Goal: Task Accomplishment & Management: Manage account settings

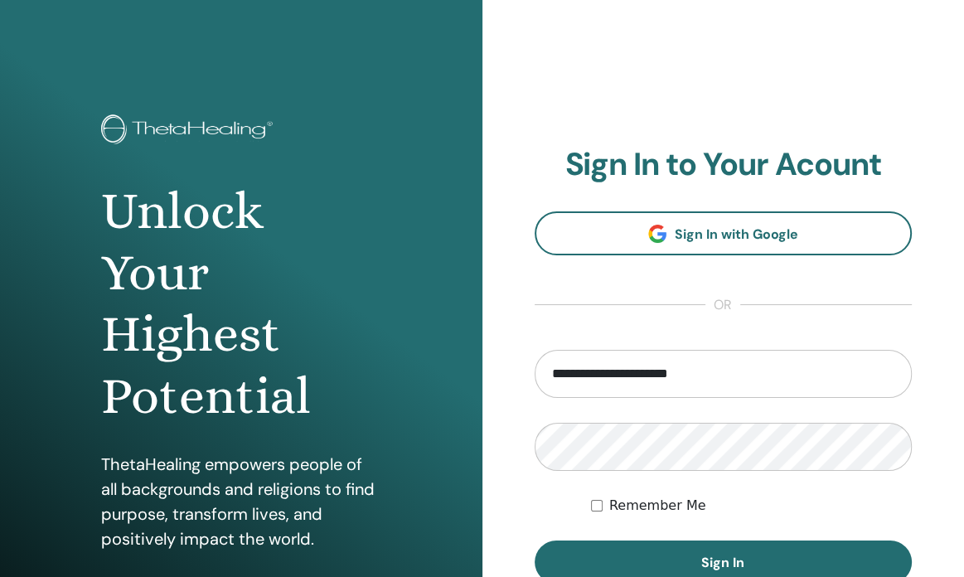
type input "**********"
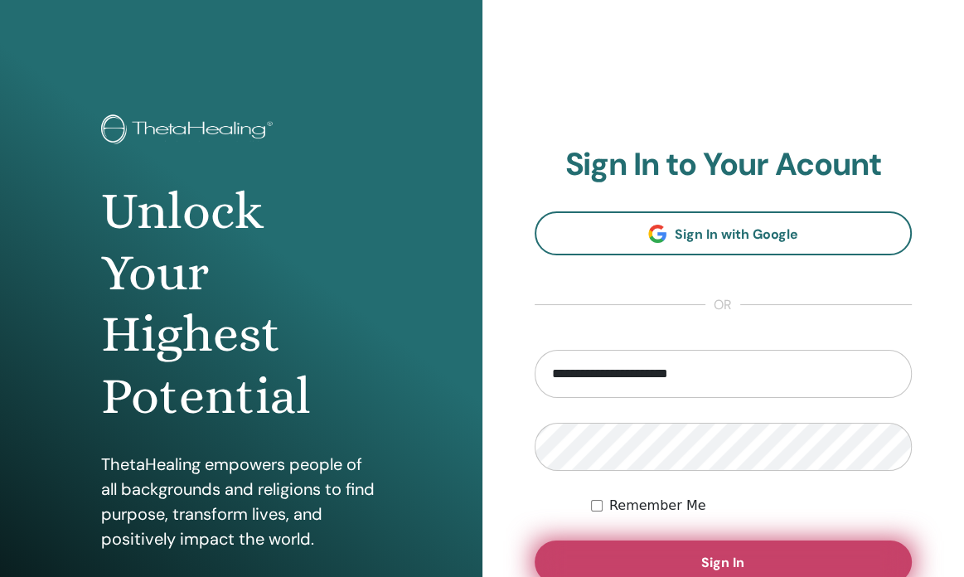
click at [693, 560] on button "Sign In" at bounding box center [724, 562] width 378 height 43
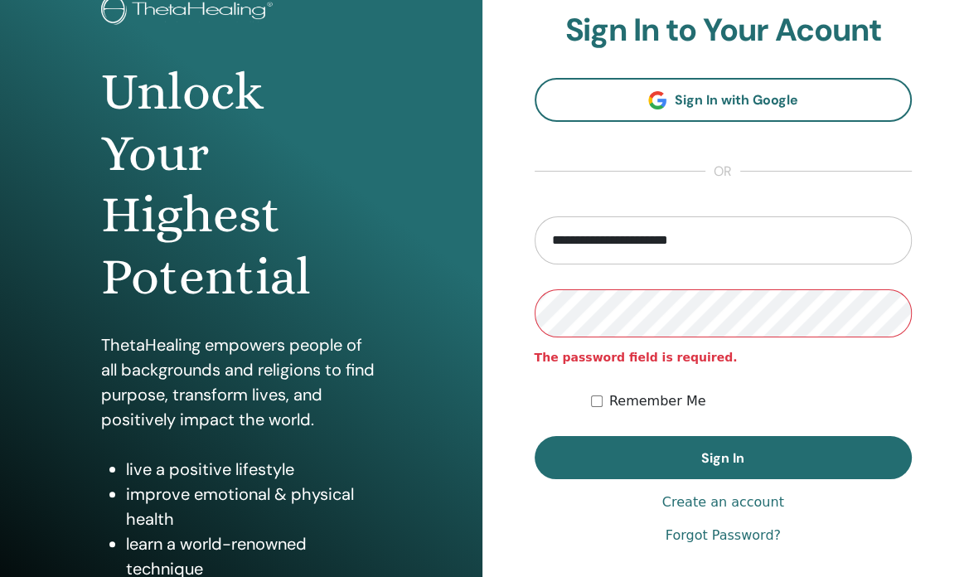
scroll to position [125, 0]
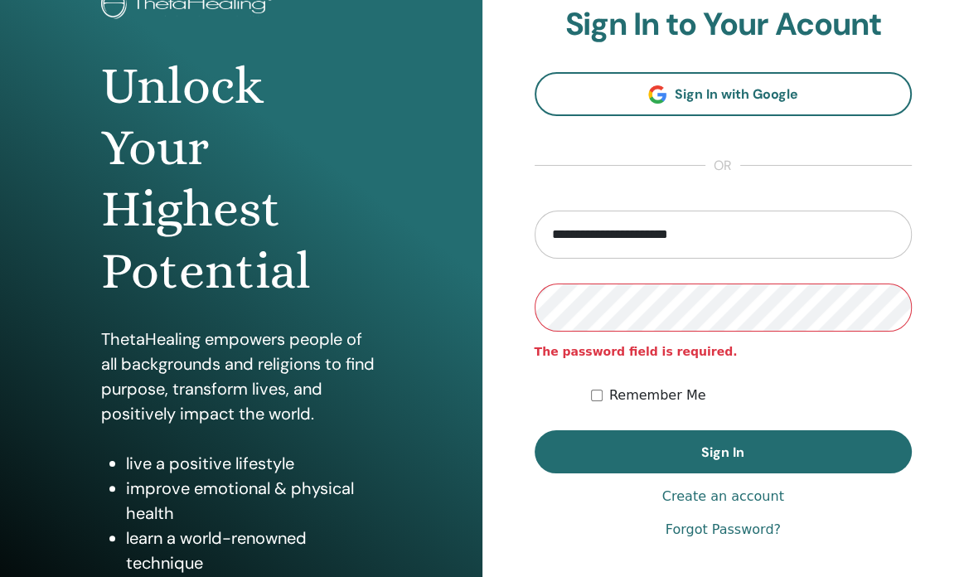
click at [743, 528] on link "Forgot Password?" at bounding box center [723, 530] width 115 height 20
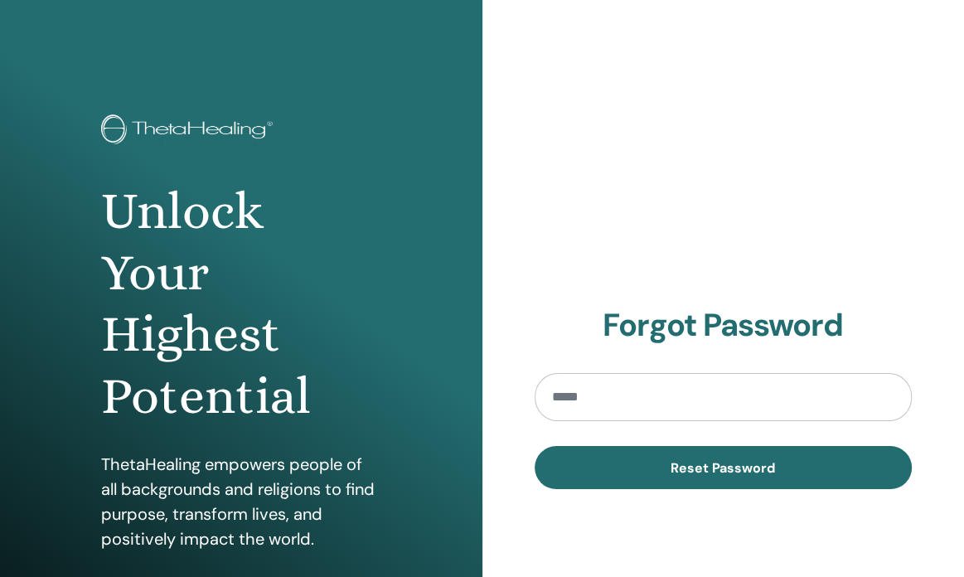
click at [682, 396] on input "email" at bounding box center [724, 397] width 378 height 48
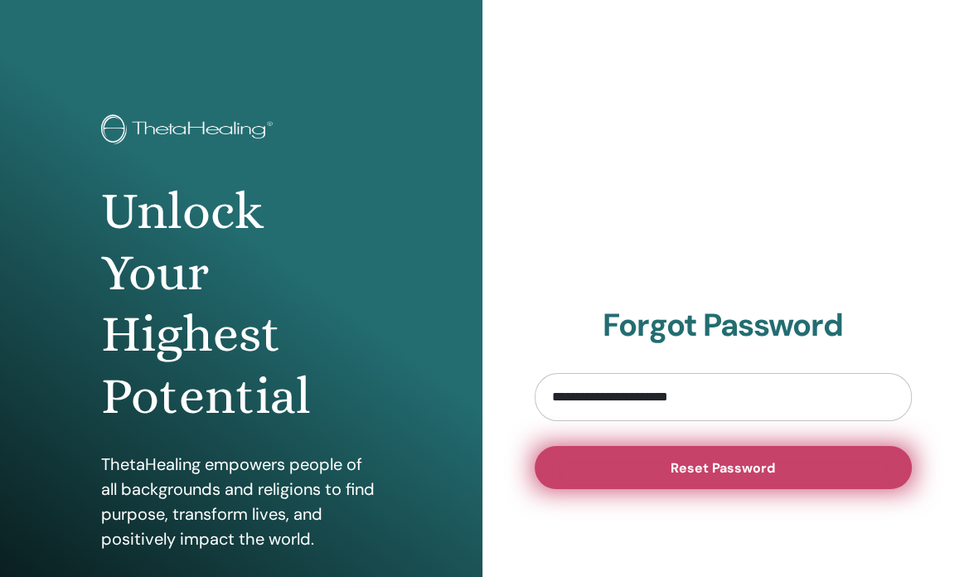
type input "**********"
click at [684, 464] on span "Reset Password" at bounding box center [723, 467] width 104 height 17
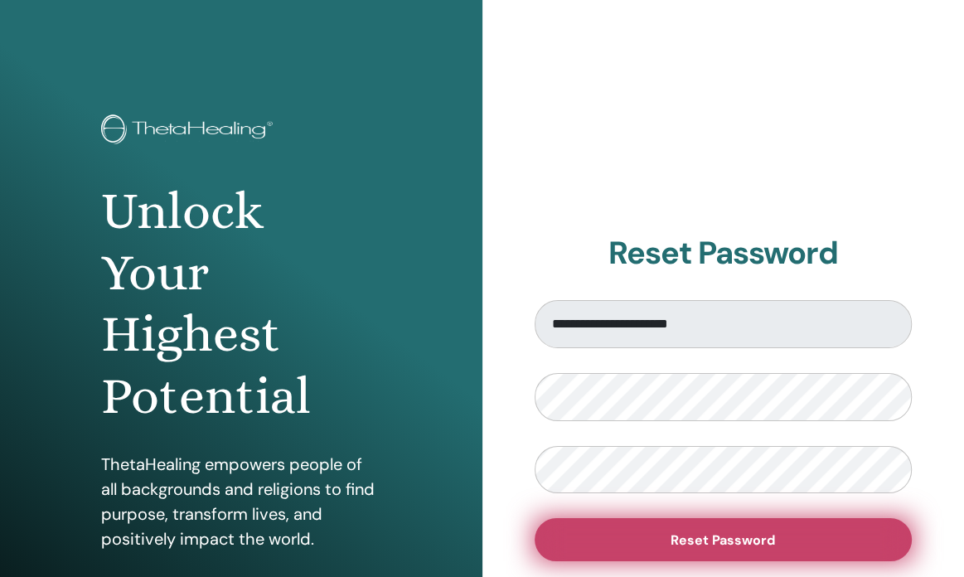
click at [712, 538] on span "Reset Password" at bounding box center [723, 539] width 104 height 17
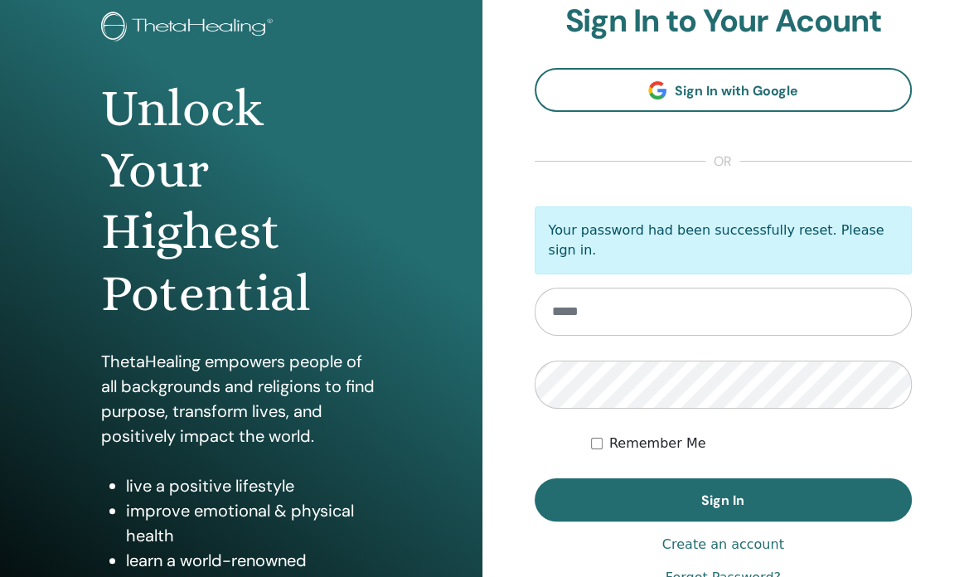
scroll to position [156, 0]
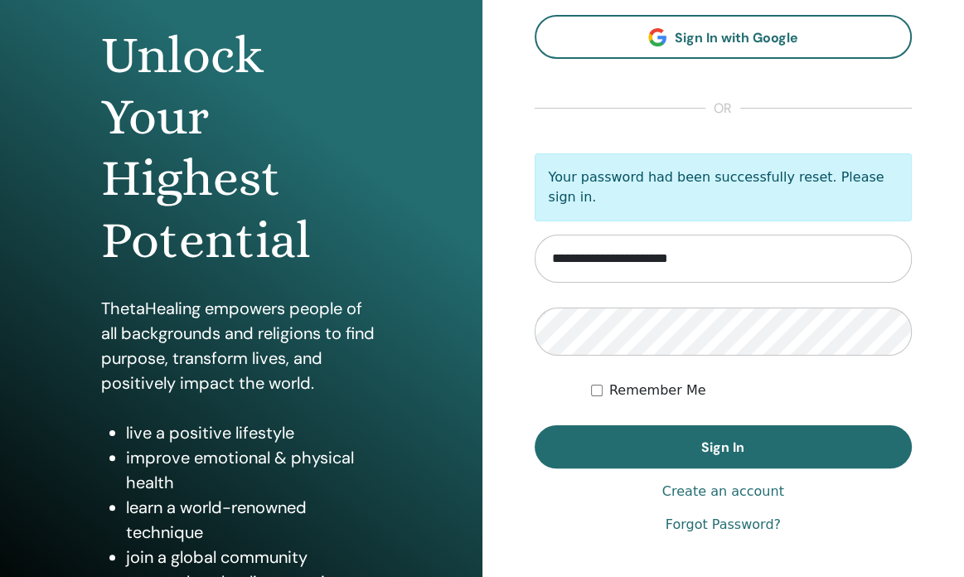
type input "**********"
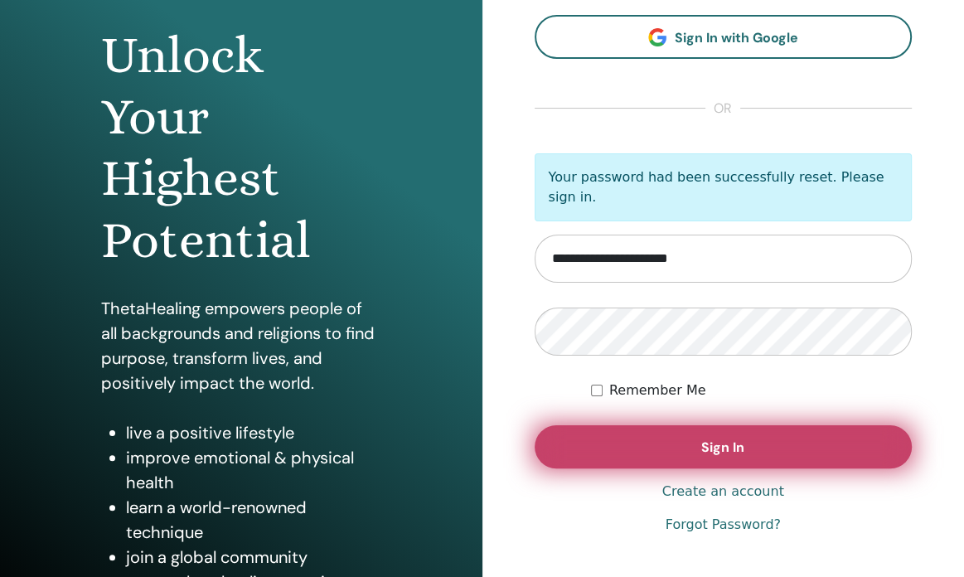
click at [697, 434] on button "Sign In" at bounding box center [724, 446] width 378 height 43
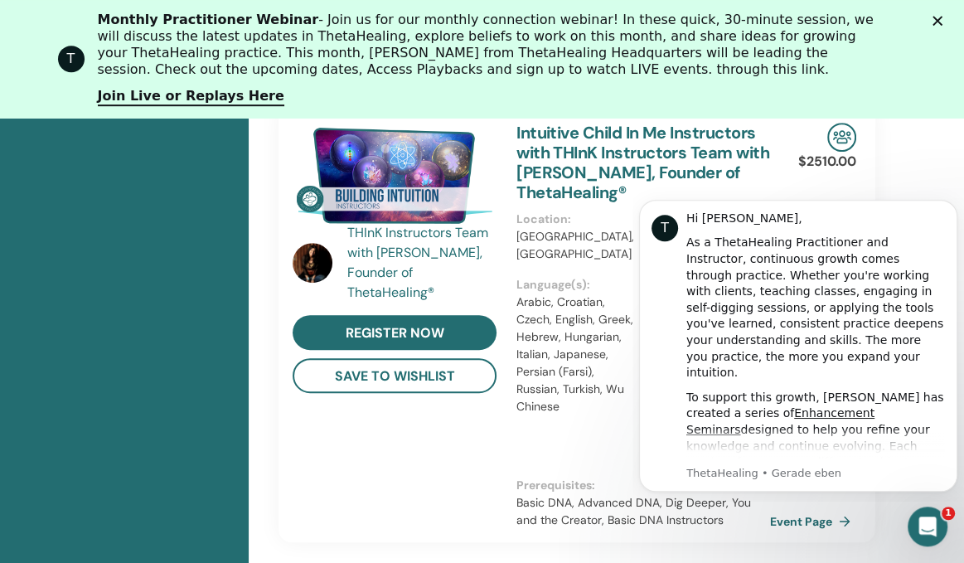
scroll to position [618, 0]
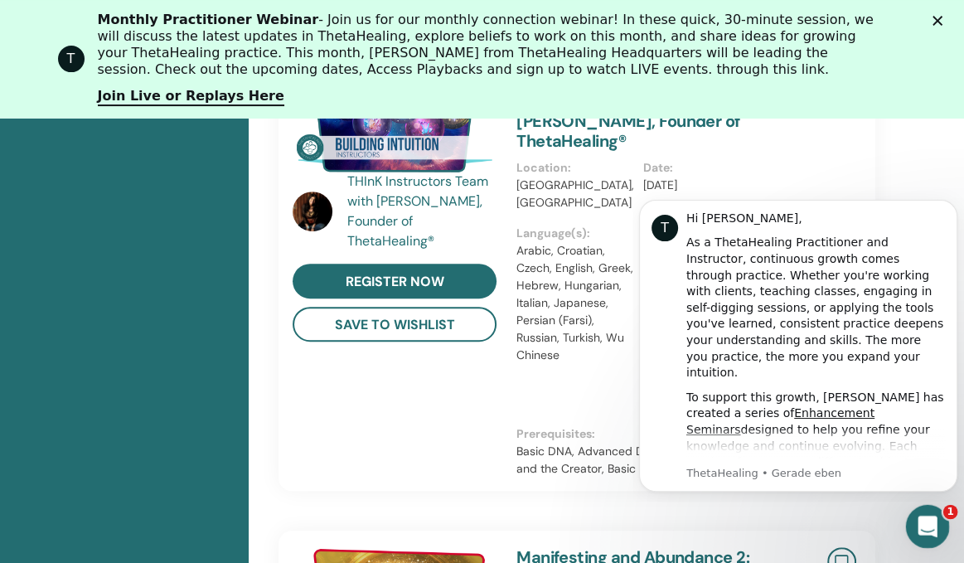
click at [918, 516] on div "Intercom-Nachrichtendienst öffnen" at bounding box center [925, 524] width 55 height 55
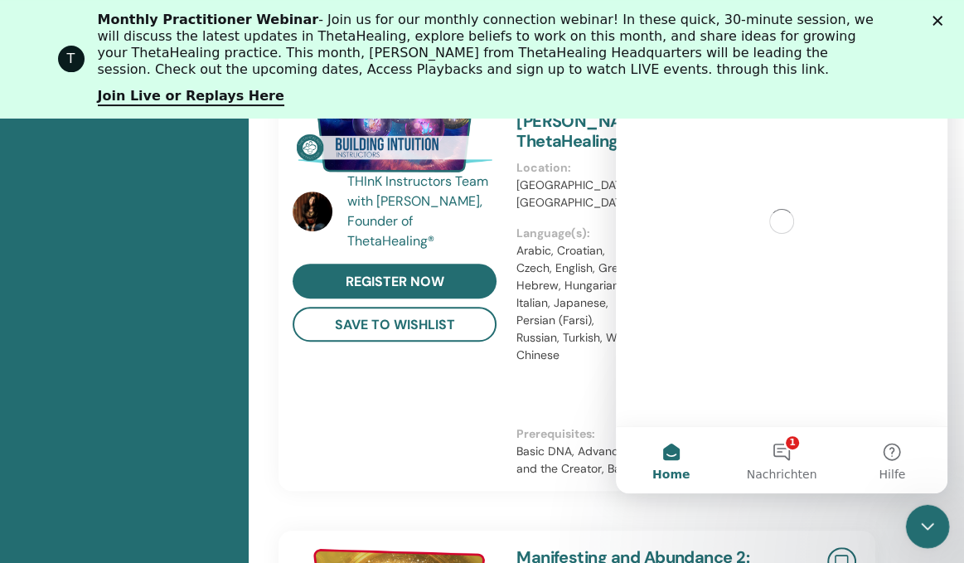
scroll to position [0, 0]
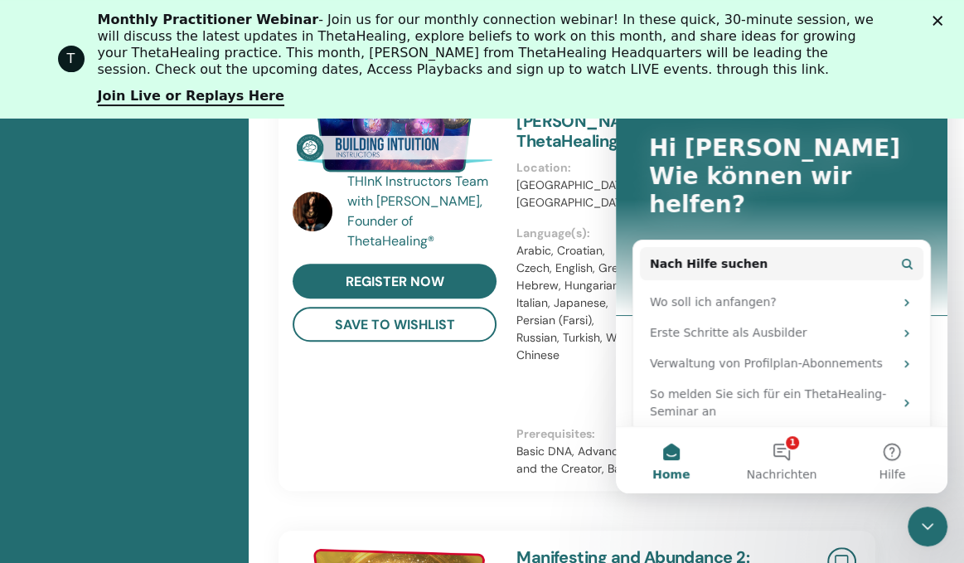
click at [943, 18] on icon "Schließen" at bounding box center [938, 21] width 10 height 10
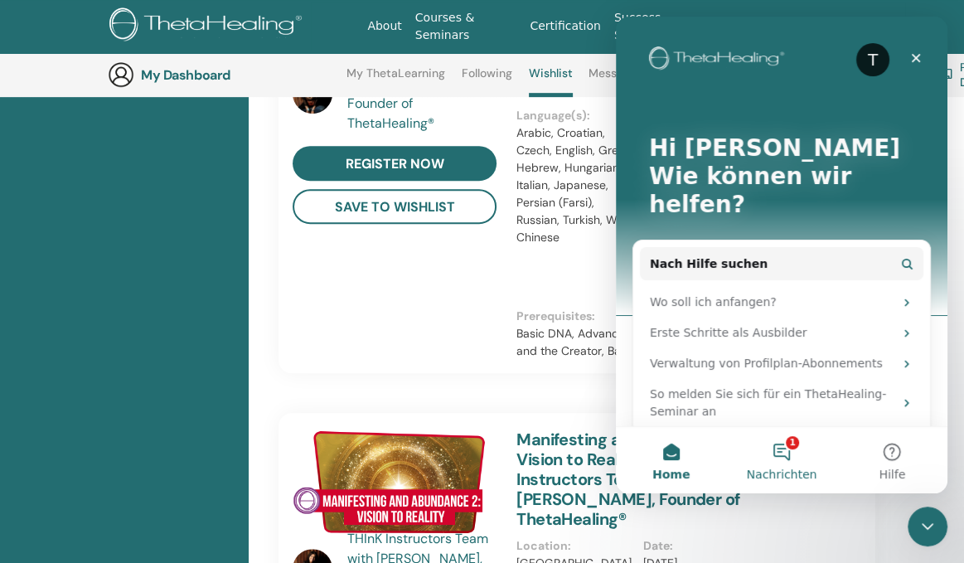
click at [784, 448] on button "1 Nachrichten" at bounding box center [781, 460] width 110 height 66
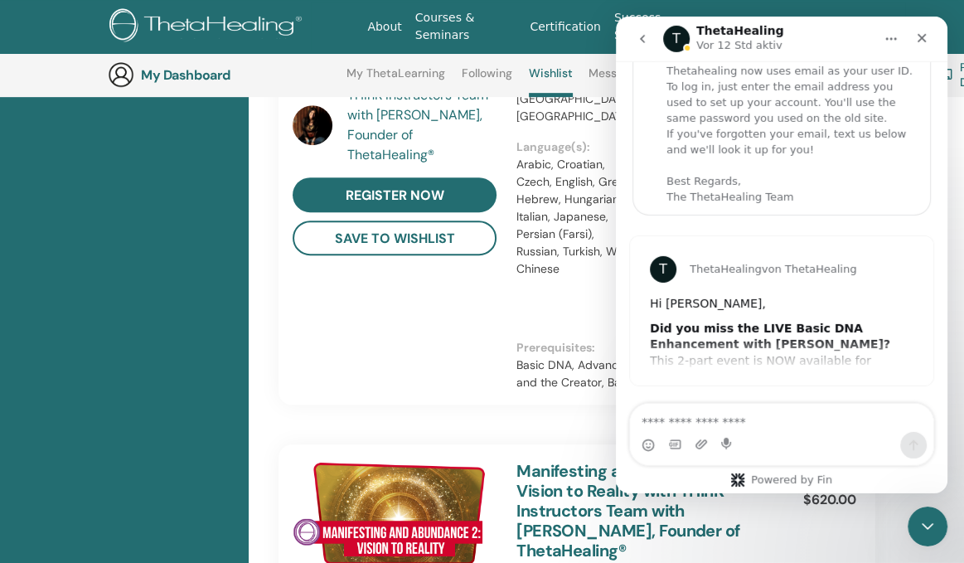
scroll to position [590, 0]
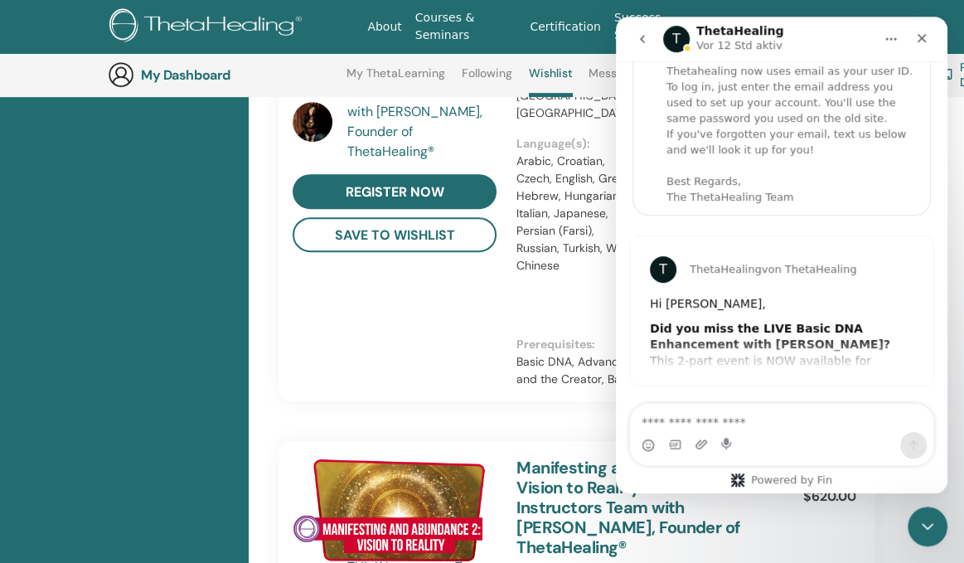
click at [442, 312] on div "THInK Instructors Team with Vianna Stibal, Founder of ThetaHealing® register no…" at bounding box center [395, 183] width 224 height 403
click at [925, 38] on icon "Schließen" at bounding box center [921, 38] width 13 height 13
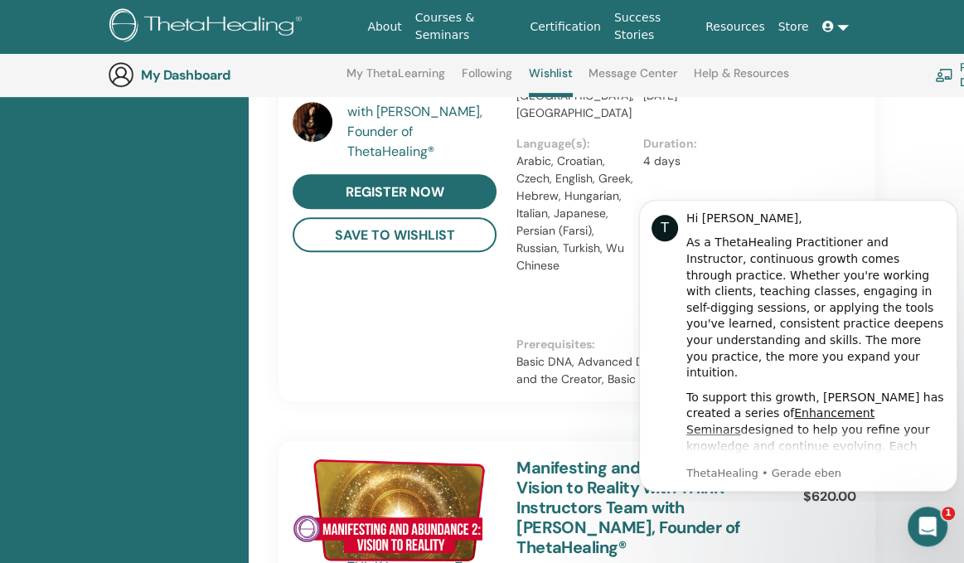
scroll to position [0, 0]
click at [590, 28] on link "Certification" at bounding box center [565, 27] width 84 height 31
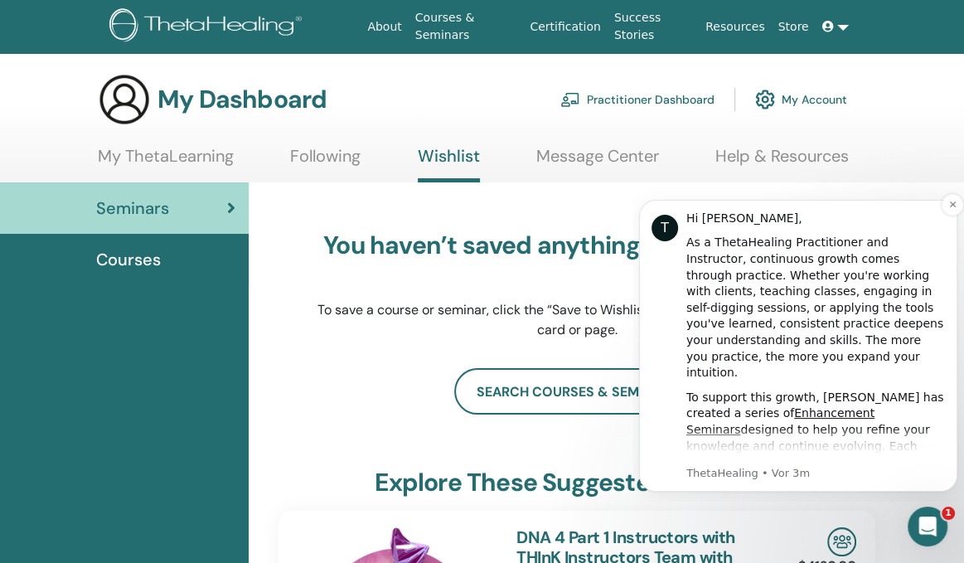
click at [785, 470] on p "ThetaHealing • Vor 3m" at bounding box center [816, 473] width 259 height 15
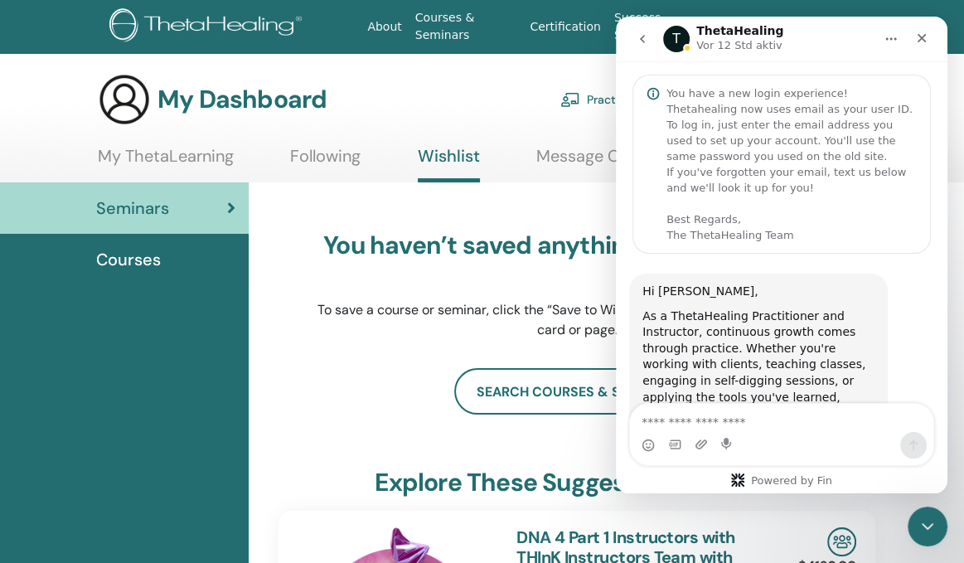
scroll to position [896, 0]
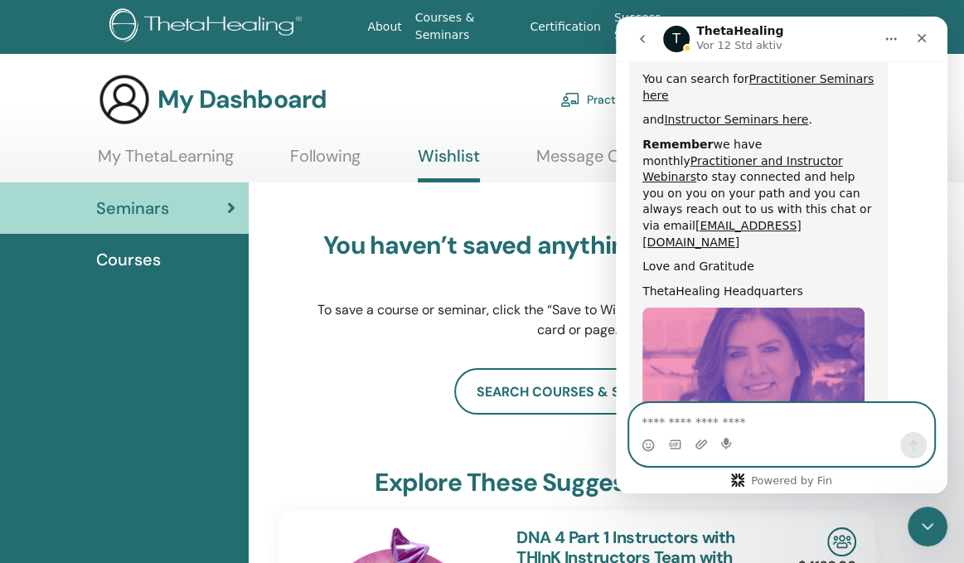
drag, startPoint x: 654, startPoint y: 419, endPoint x: 663, endPoint y: 418, distance: 9.2
paste textarea "**********"
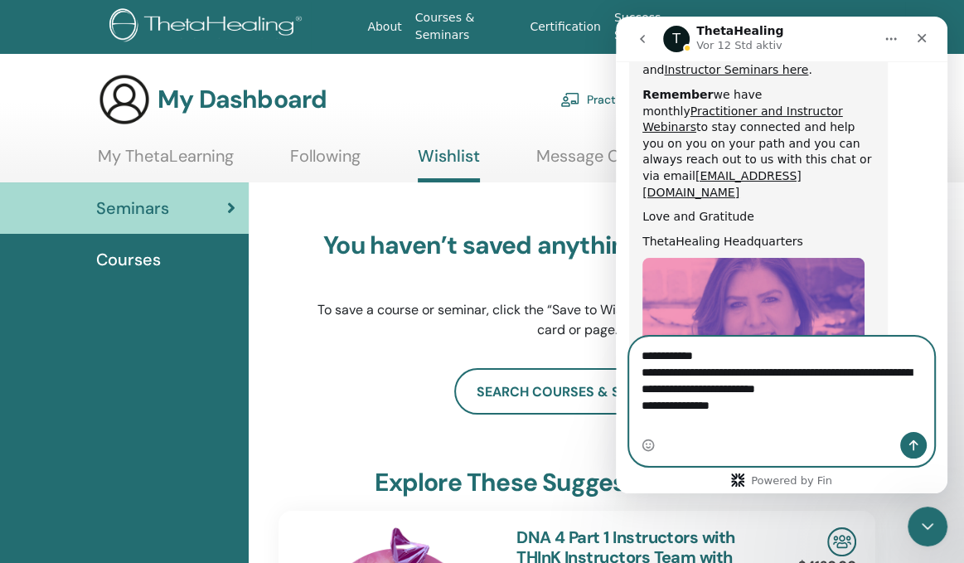
scroll to position [946, 0]
type textarea "**********"
click at [916, 441] on icon "Sende eine Nachricht…" at bounding box center [913, 445] width 13 height 13
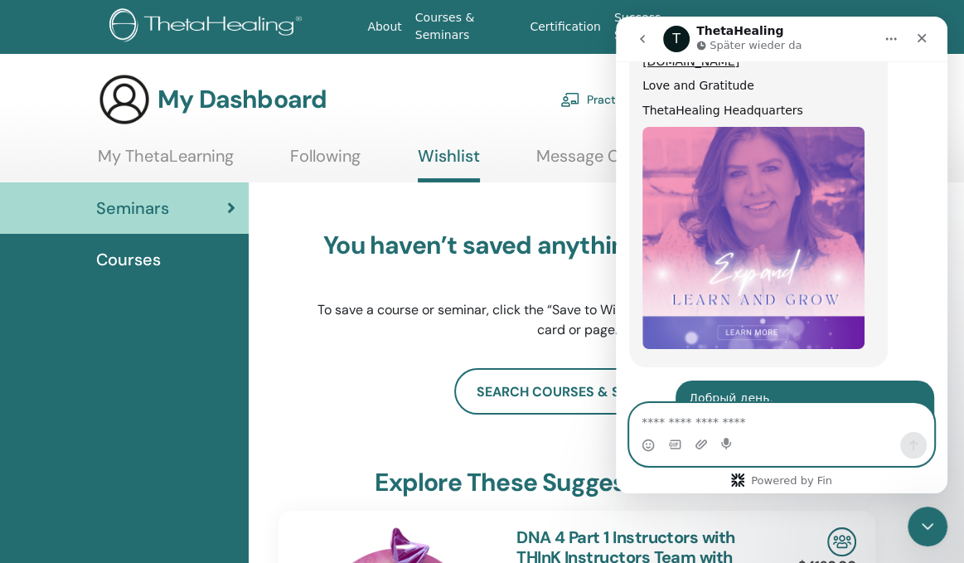
scroll to position [1123, 0]
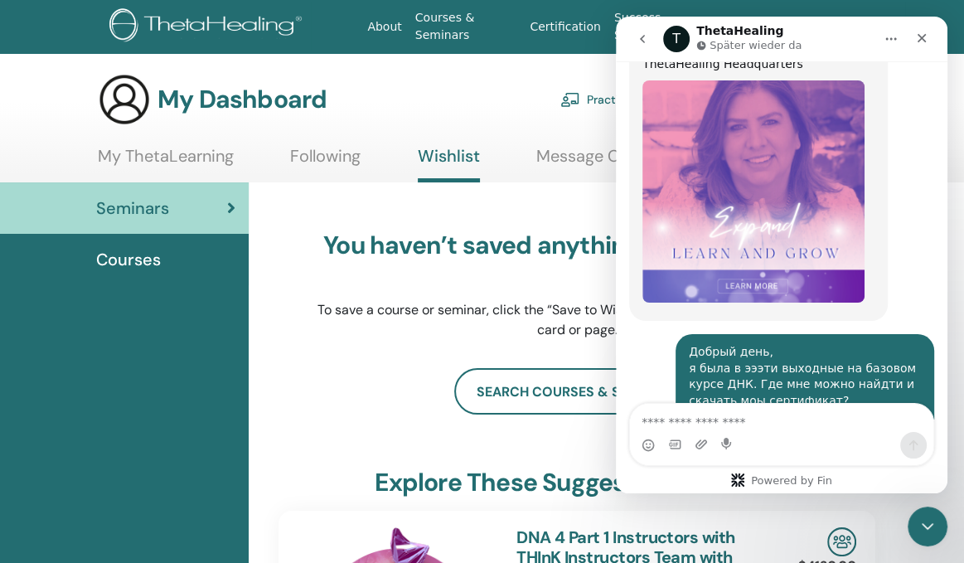
click at [437, 366] on div "You haven’t saved anything to your Wishlist. To save a course or seminar, click…" at bounding box center [577, 285] width 522 height 166
click at [920, 35] on icon "Schließen" at bounding box center [922, 38] width 9 height 9
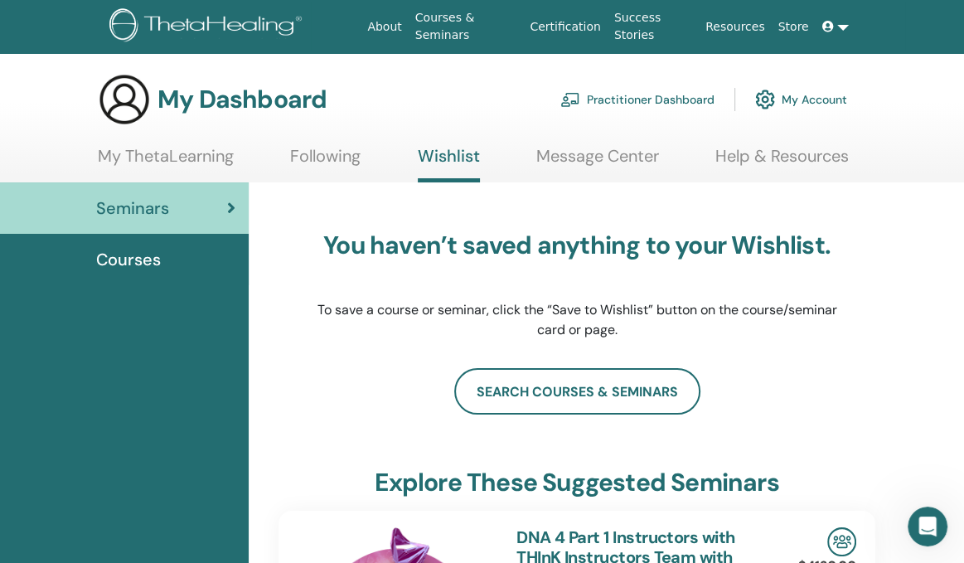
click at [149, 256] on span "Courses" at bounding box center [128, 259] width 65 height 25
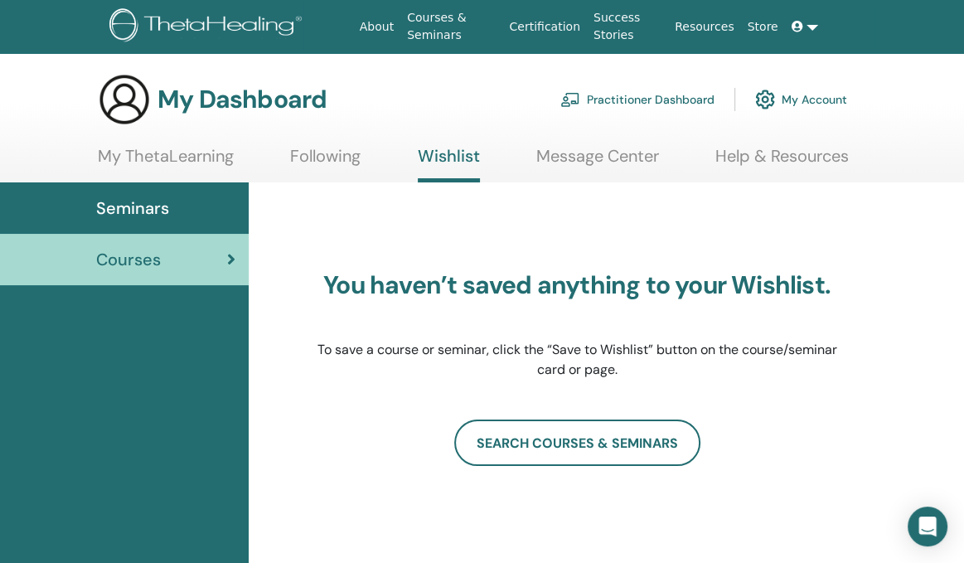
click at [143, 209] on span "Seminars" at bounding box center [132, 208] width 73 height 25
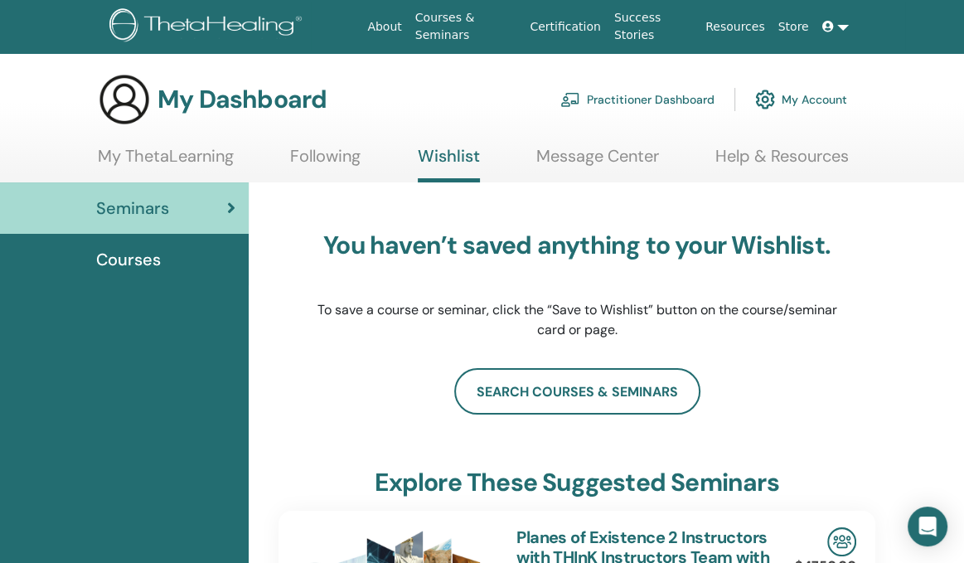
click at [763, 97] on img at bounding box center [765, 99] width 20 height 28
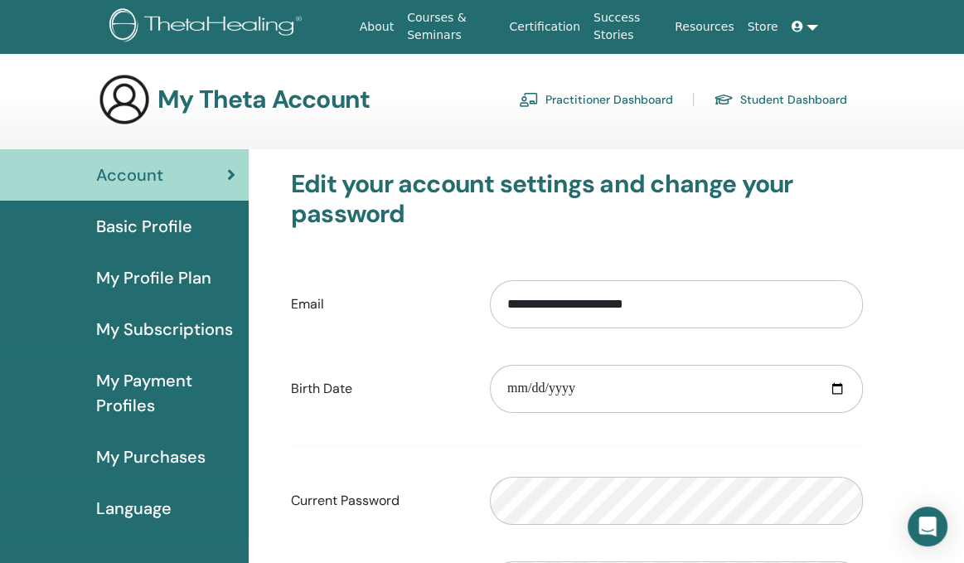
click at [566, 32] on link "Certification" at bounding box center [544, 27] width 84 height 31
click at [131, 227] on span "Basic Profile" at bounding box center [144, 226] width 96 height 25
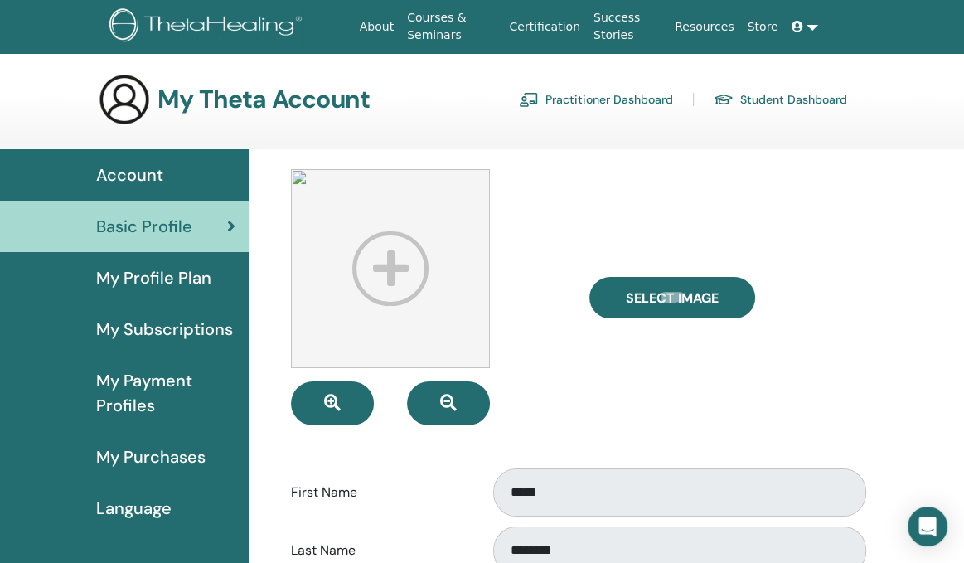
click at [963, 117] on div "My Theta Account Practitioner Dashboard Student Dashboard" at bounding box center [526, 99] width 937 height 53
click at [169, 455] on span "My Purchases" at bounding box center [150, 456] width 109 height 25
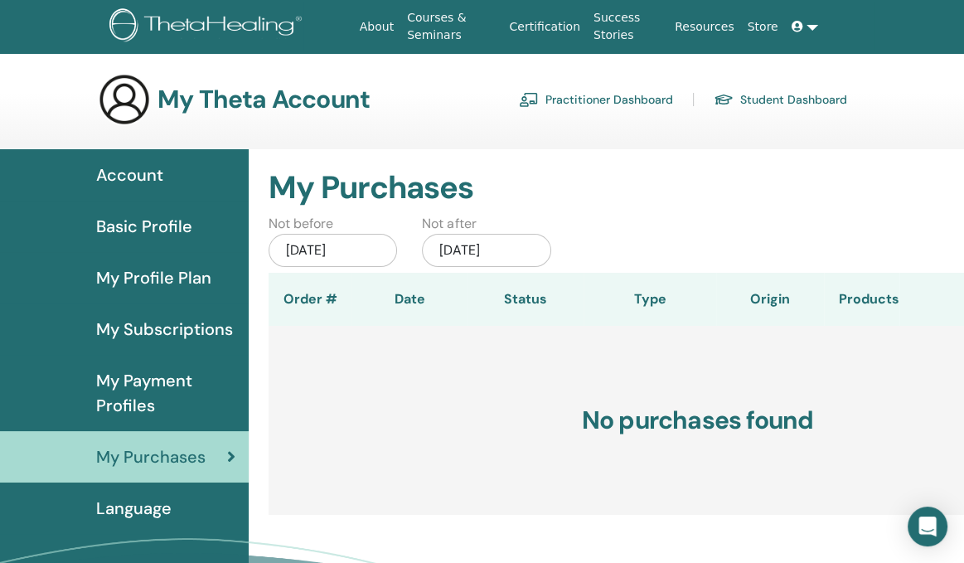
click at [153, 507] on span "Language" at bounding box center [133, 508] width 75 height 25
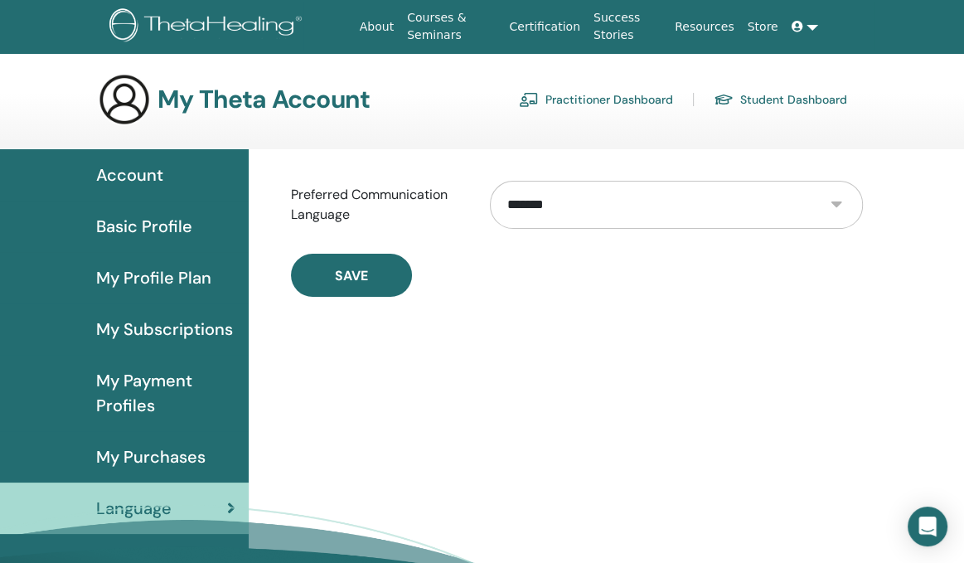
select select "***"
click option "******" at bounding box center [0, 0] width 0 height 0
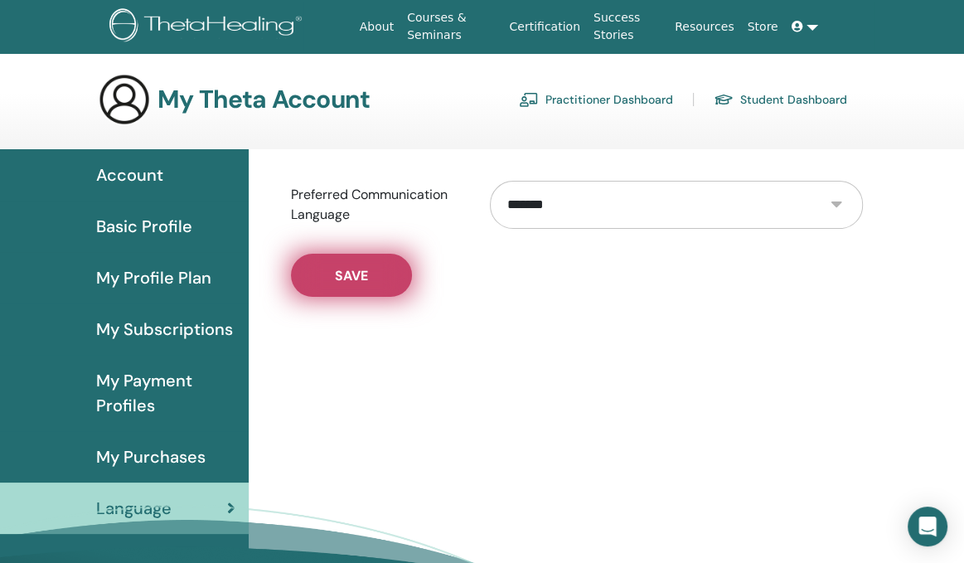
click at [377, 274] on button "Save" at bounding box center [351, 275] width 121 height 43
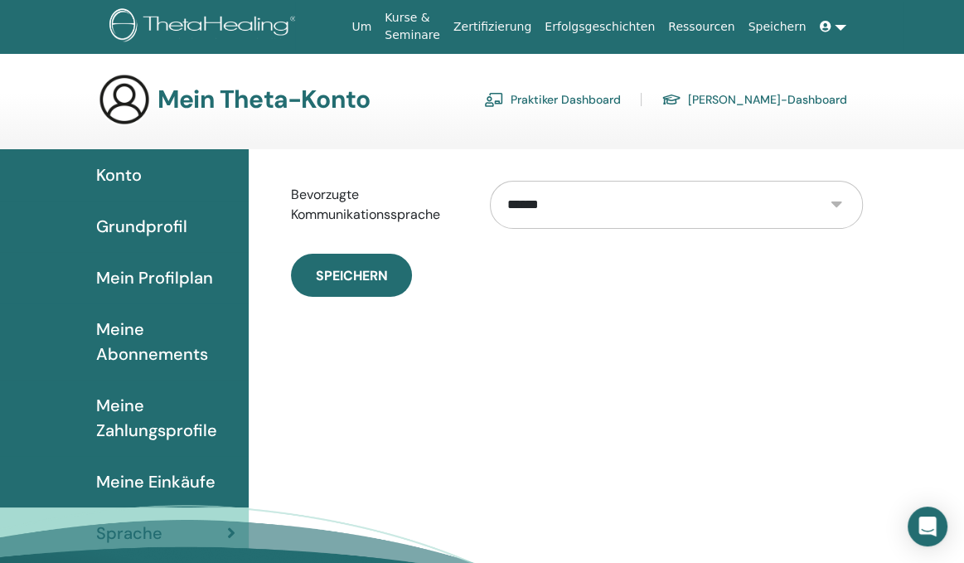
click at [138, 171] on span "Konto" at bounding box center [119, 175] width 46 height 25
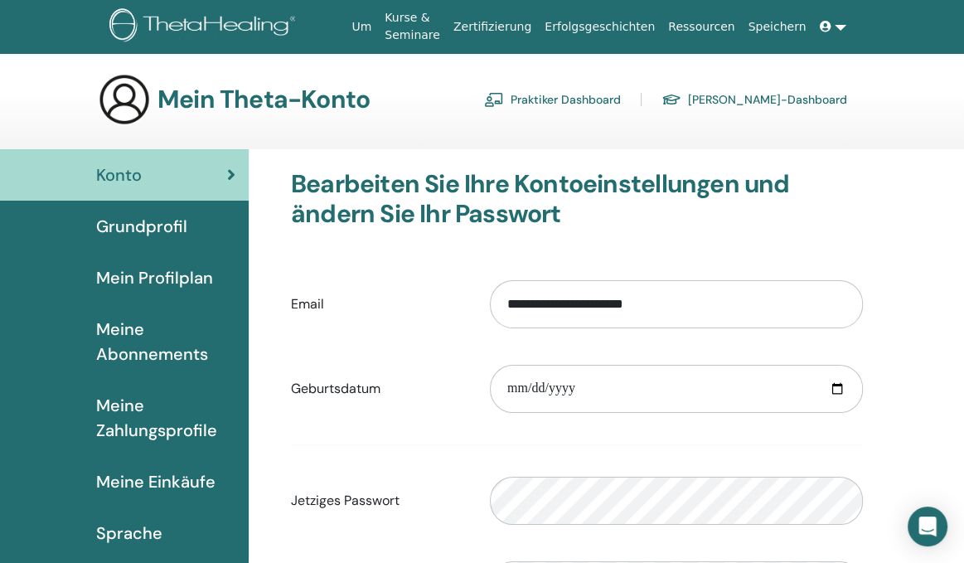
click at [753, 100] on link "Schüler-Dashboard" at bounding box center [755, 99] width 186 height 27
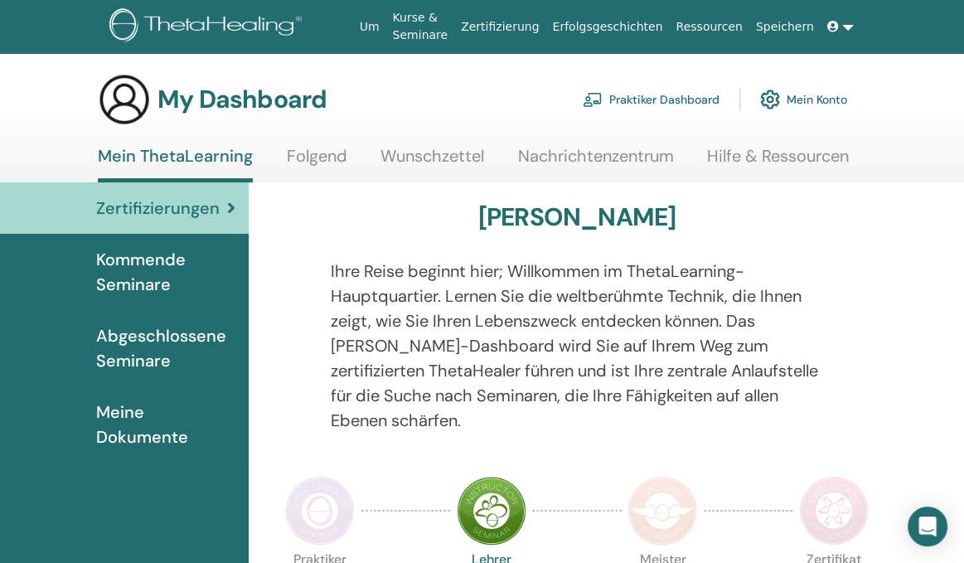
click at [609, 155] on link "Nachrichtenzentrum" at bounding box center [596, 162] width 156 height 32
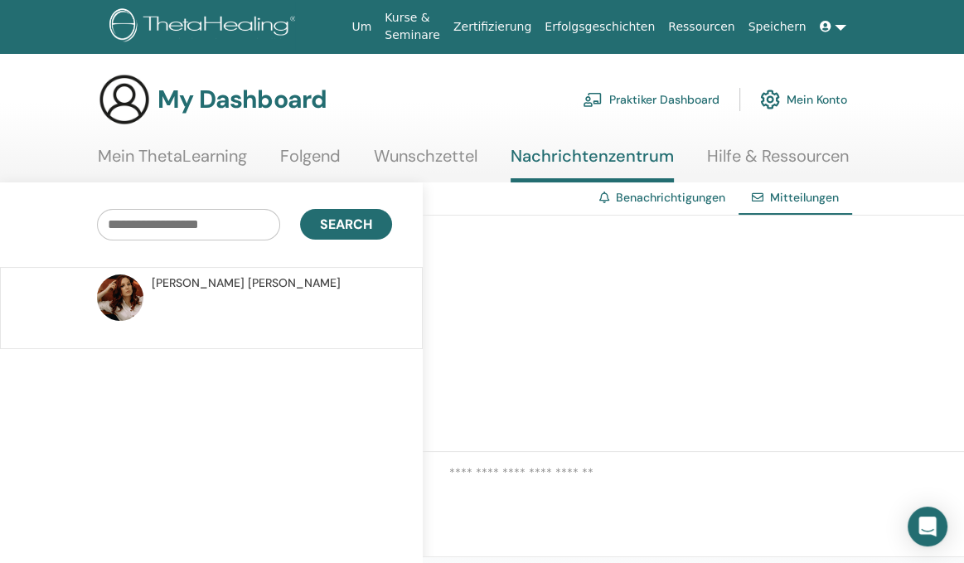
click at [221, 153] on link "Mein ThetaLearning" at bounding box center [172, 162] width 149 height 32
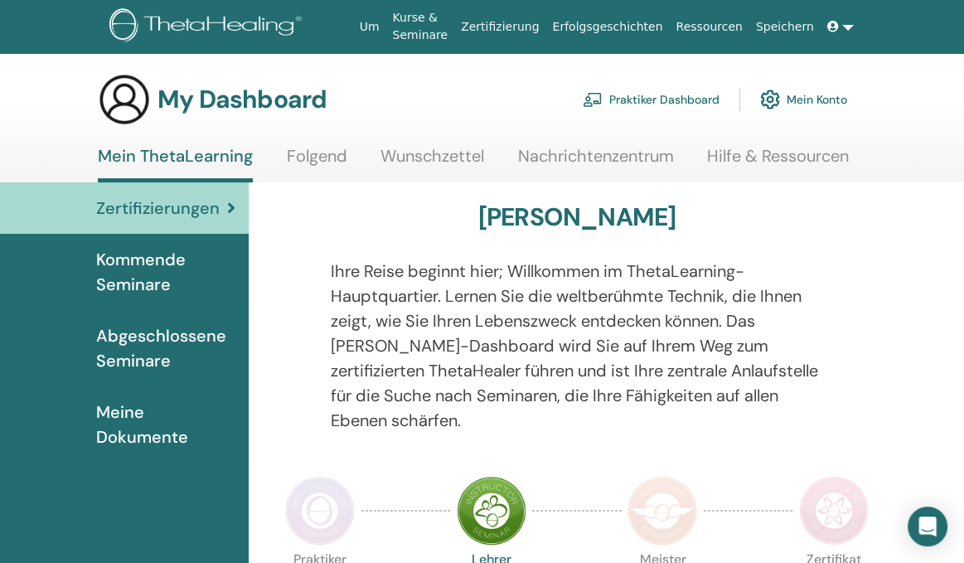
click at [158, 333] on span "Abgeschlossene Seminare" at bounding box center [165, 348] width 139 height 50
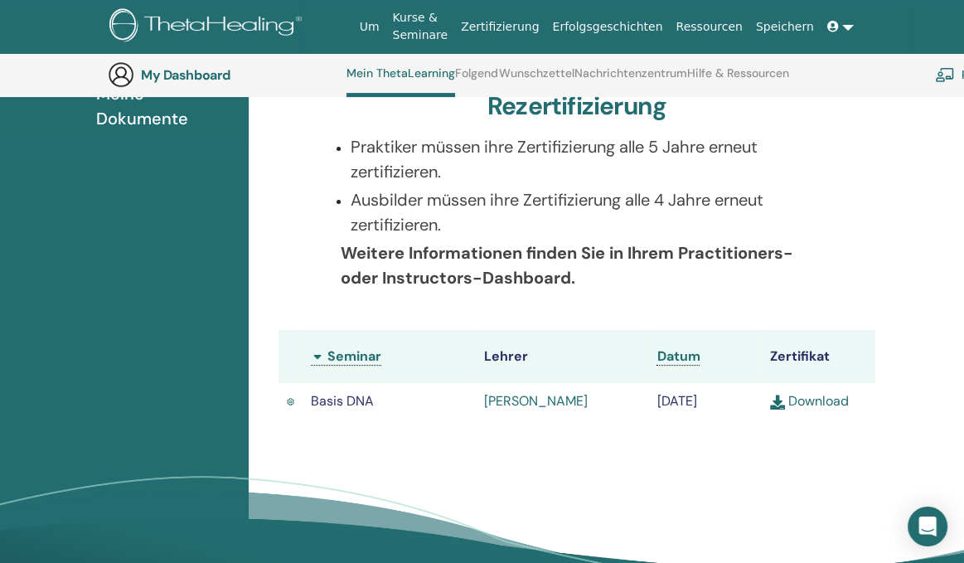
scroll to position [364, 0]
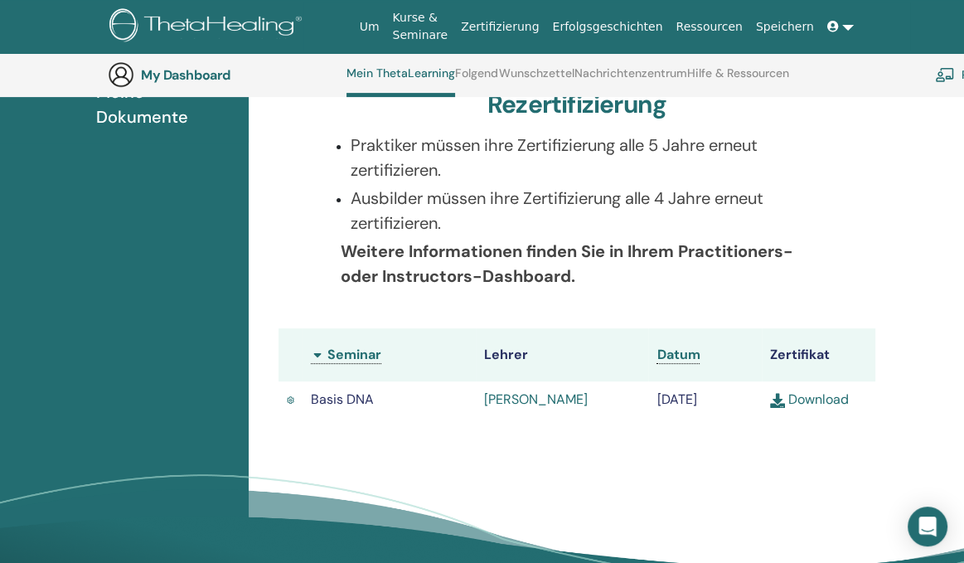
click at [829, 408] on link "Download" at bounding box center [809, 399] width 79 height 17
click at [842, 26] on link at bounding box center [841, 27] width 40 height 31
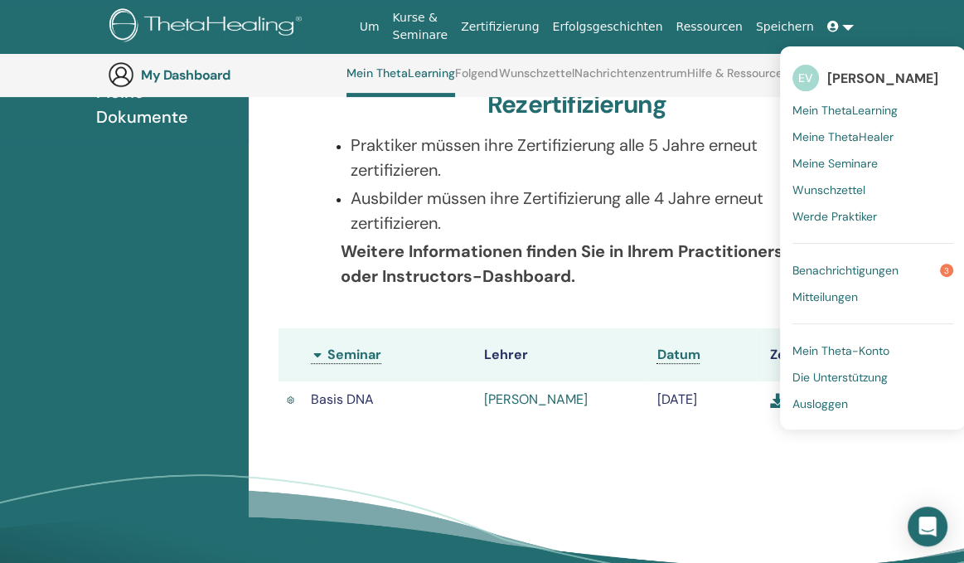
click at [823, 403] on span "Ausloggen" at bounding box center [821, 403] width 56 height 15
